Goal: Task Accomplishment & Management: Manage account settings

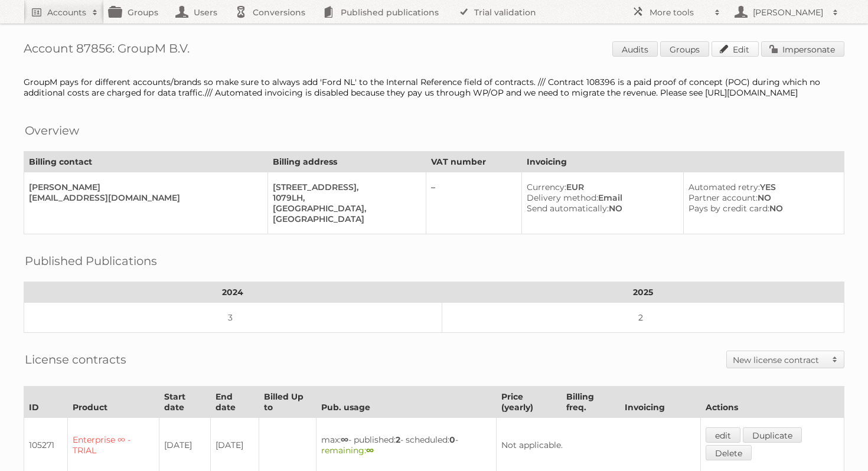
click at [738, 53] on link "Edit" at bounding box center [734, 48] width 47 height 15
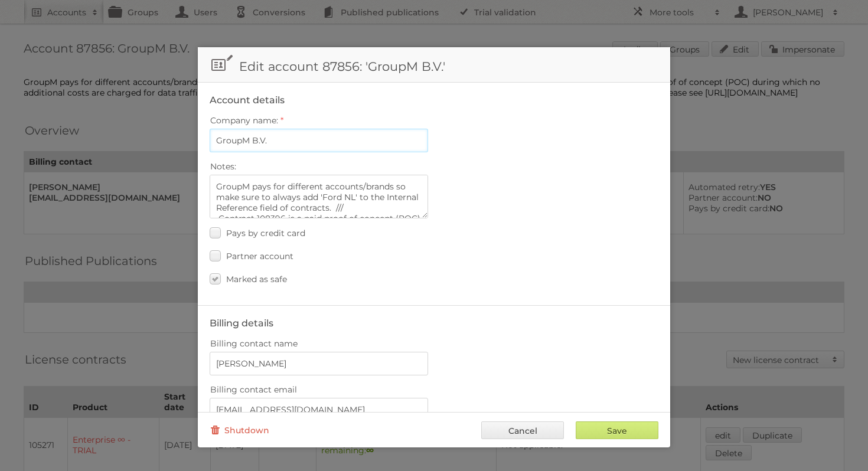
drag, startPoint x: 279, startPoint y: 143, endPoint x: 212, endPoint y: 142, distance: 67.3
click at [212, 142] on input "GroupM B.V." at bounding box center [319, 141] width 218 height 24
paste input "WPP Media"
type input "WPP Media B.V."
click at [213, 187] on textarea "GroupM pays for different accounts/brands so make sure to always add 'Ford NL' …" at bounding box center [319, 197] width 218 height 44
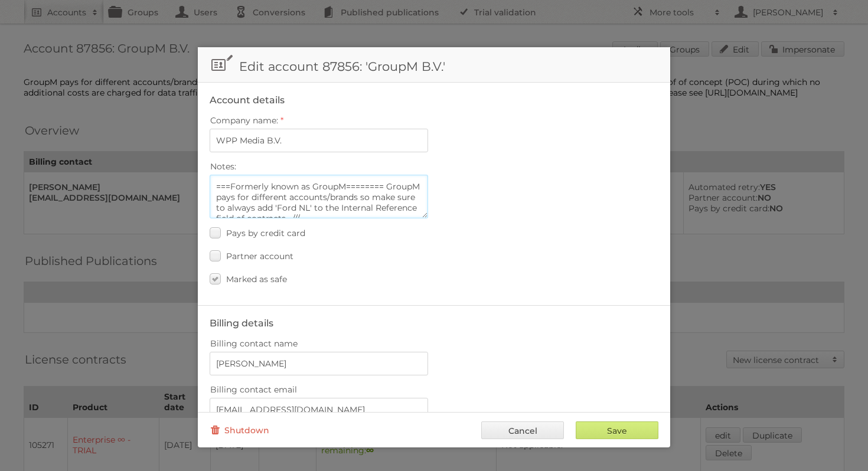
click at [230, 188] on textarea "GroupM pays for different accounts/brands so make sure to always add 'Ford NL' …" at bounding box center [319, 197] width 218 height 44
type textarea "=======Formerly known as GroupM======== GroupM pays for different accounts/bran…"
click at [637, 434] on input "Save" at bounding box center [617, 430] width 83 height 18
type input "..."
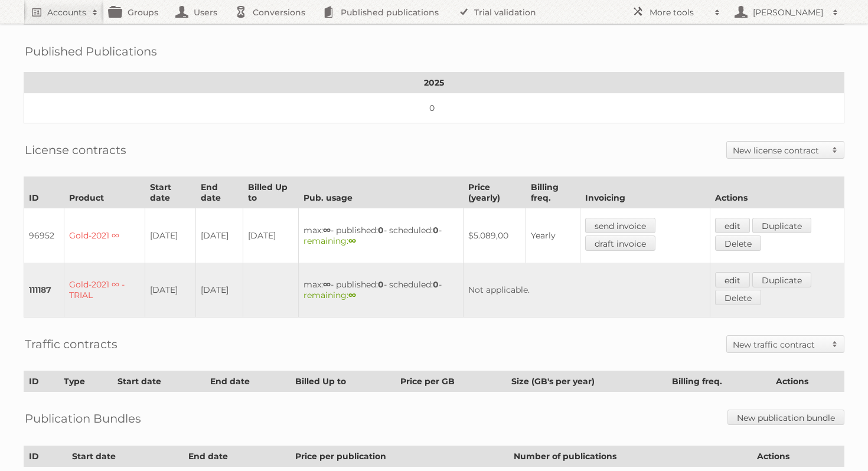
scroll to position [265, 0]
